Goal: Information Seeking & Learning: Learn about a topic

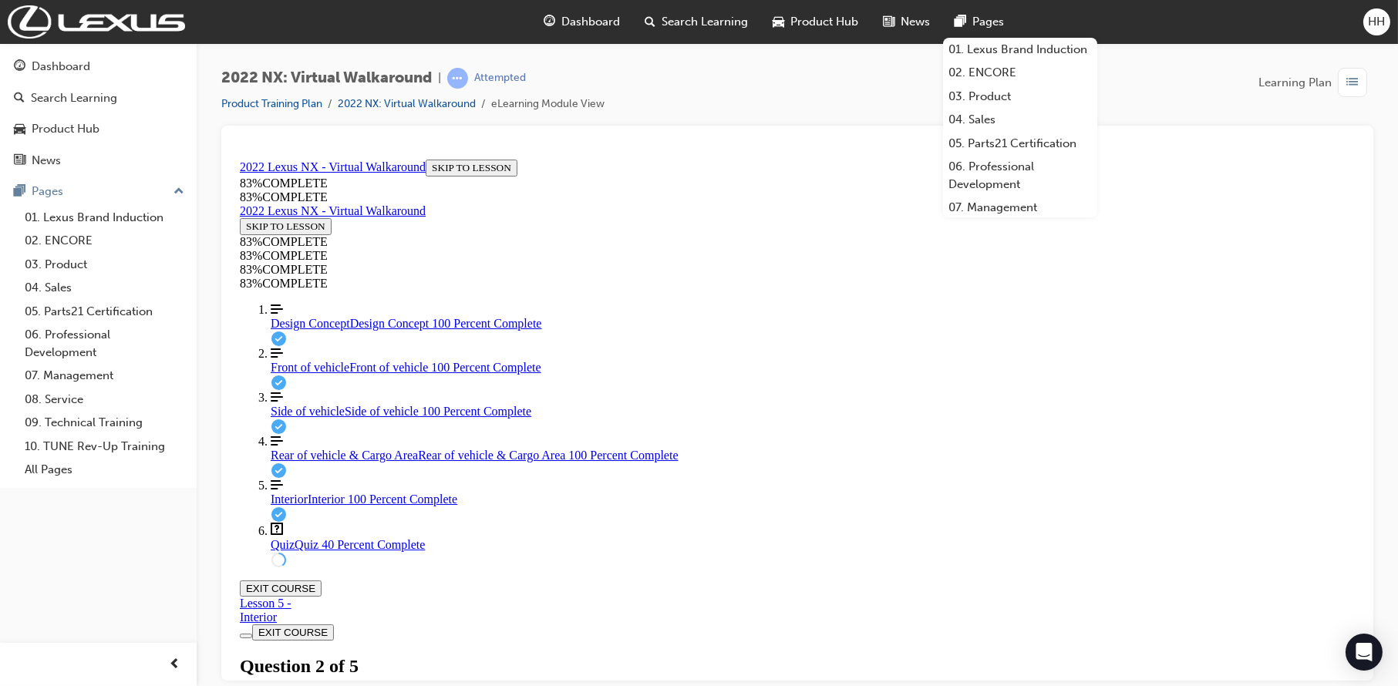
scroll to position [133, 0]
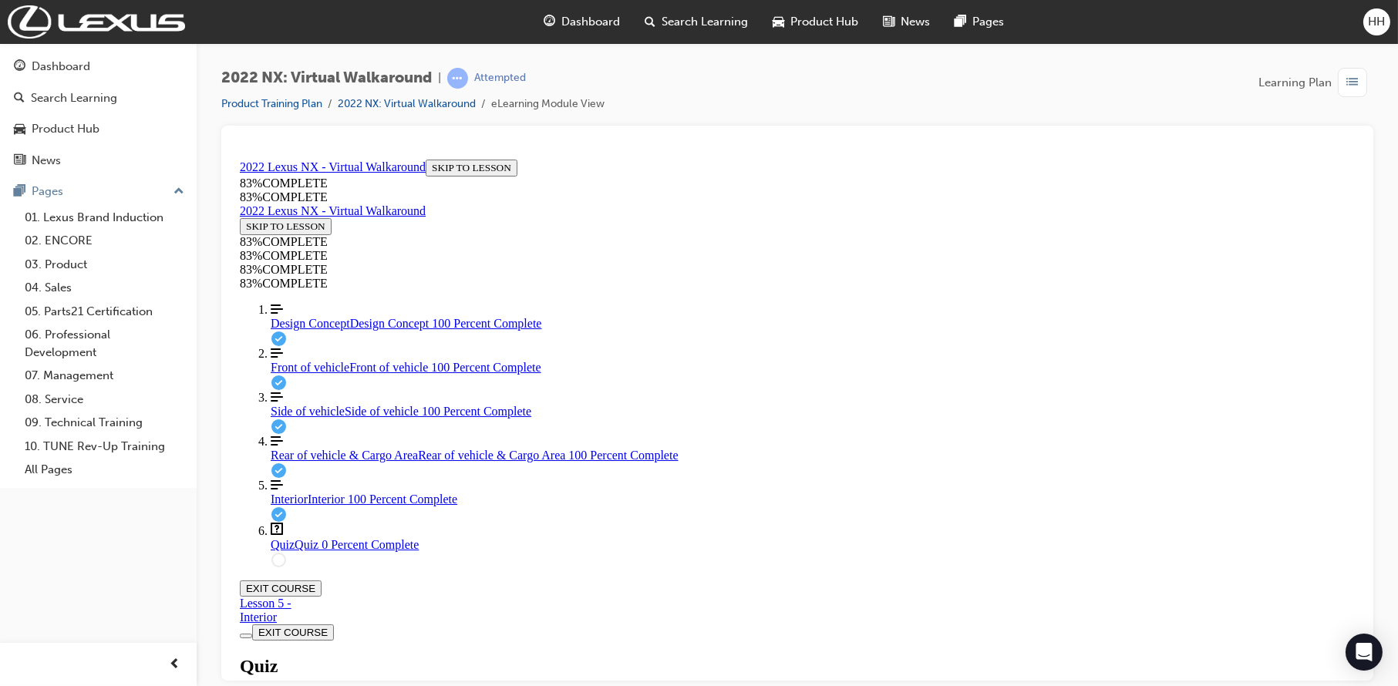
scroll to position [217, 0]
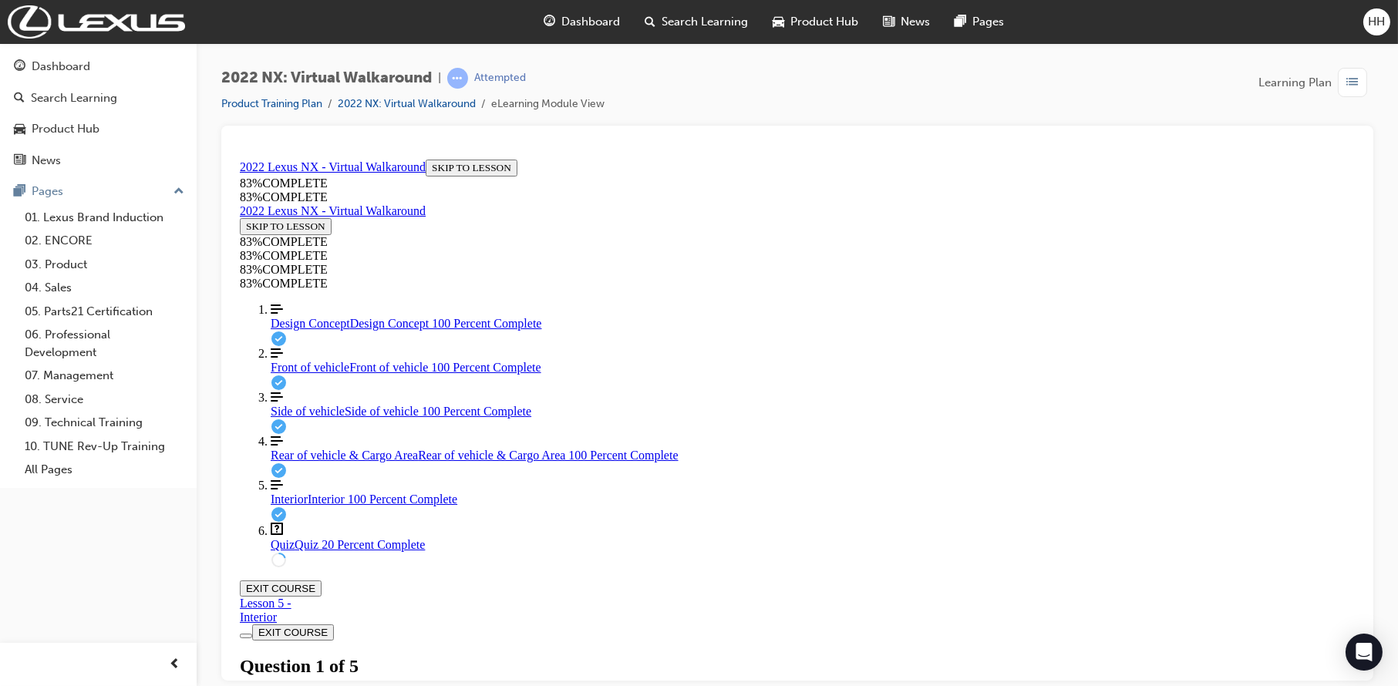
drag, startPoint x: 805, startPoint y: 445, endPoint x: 911, endPoint y: 599, distance: 187.0
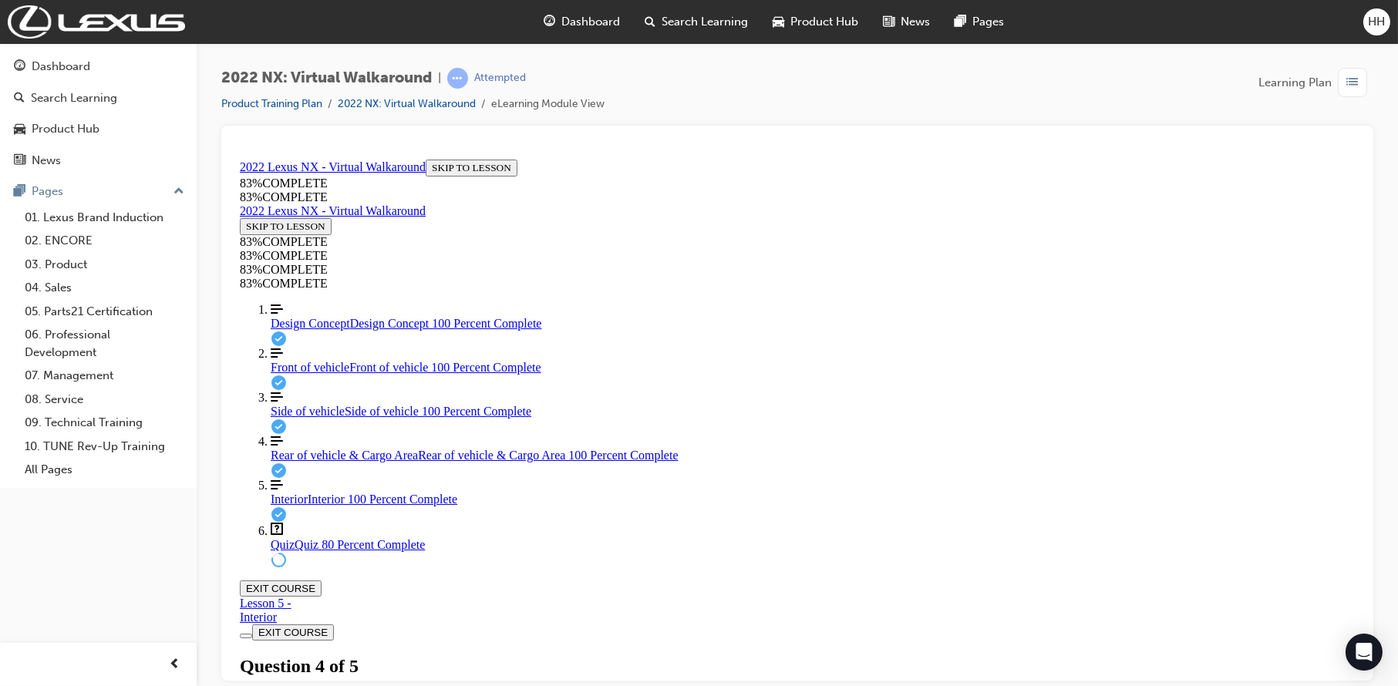
scroll to position [190, 0]
